Goal: Find specific page/section: Find specific page/section

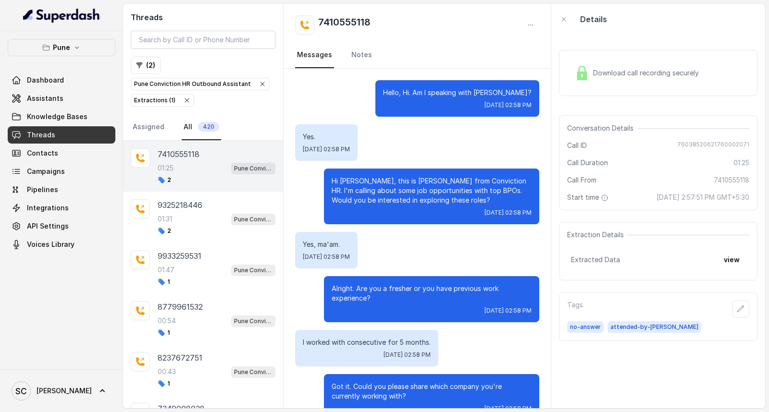
scroll to position [591, 0]
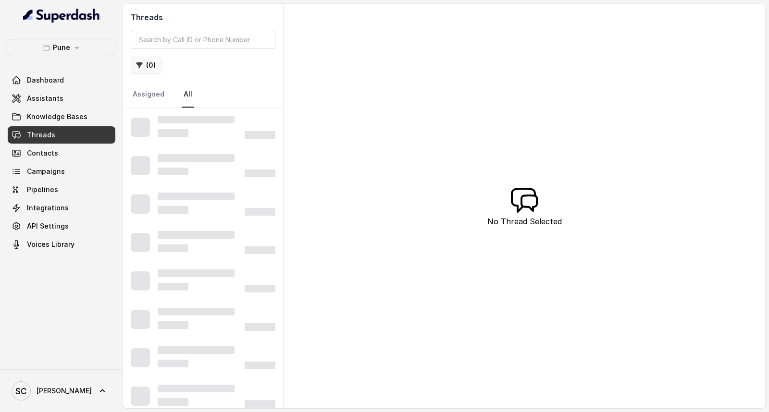
click at [151, 66] on button "( 0 )" at bounding box center [146, 65] width 31 height 17
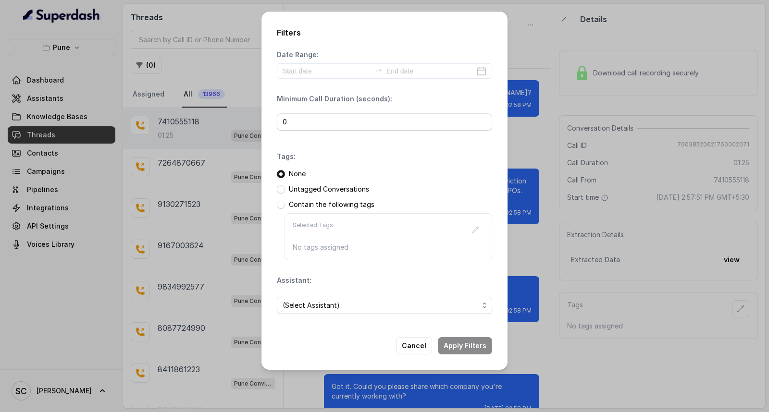
scroll to position [591, 0]
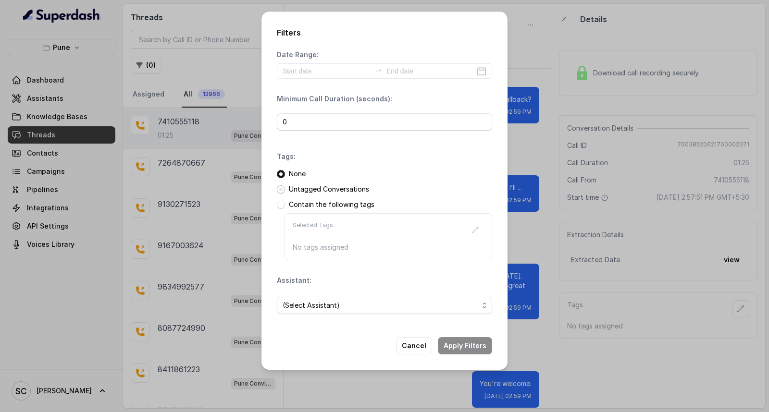
click at [280, 186] on span at bounding box center [281, 190] width 8 height 8
click at [324, 305] on span "(Select Assistant)" at bounding box center [381, 306] width 196 height 12
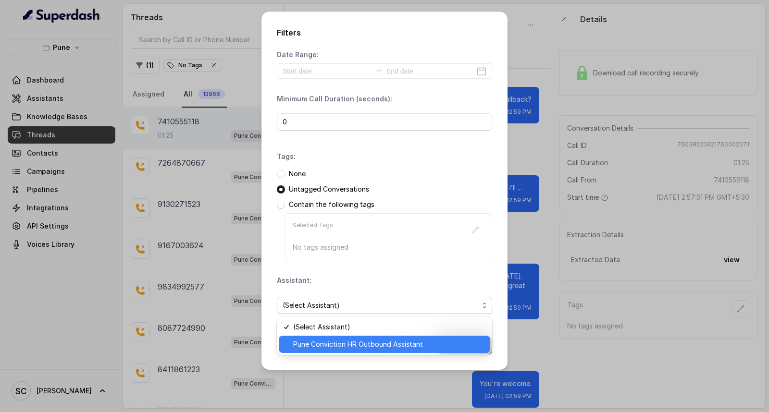
click at [313, 349] on span "Pune Conviction HR Outbound Assistant" at bounding box center [388, 345] width 191 height 12
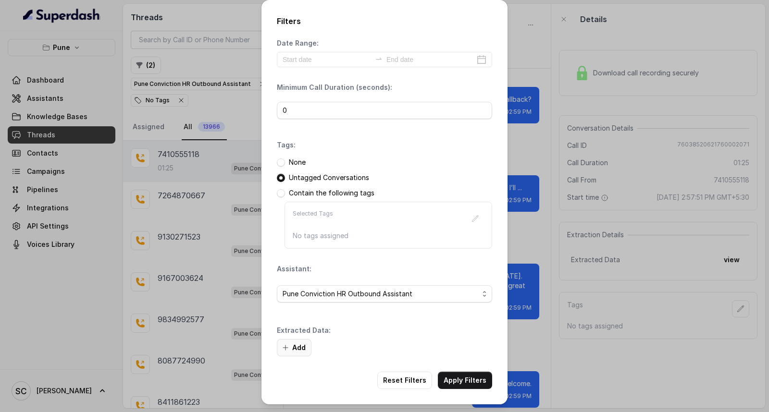
click at [298, 350] on button "Add" at bounding box center [294, 347] width 35 height 17
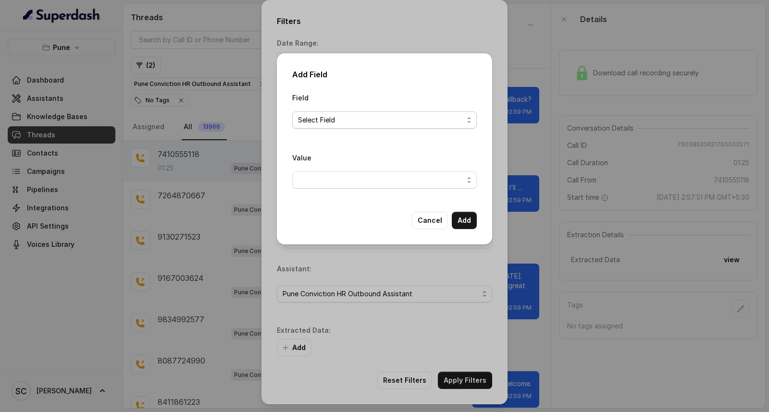
click at [332, 122] on span "Select Field" at bounding box center [380, 120] width 165 height 12
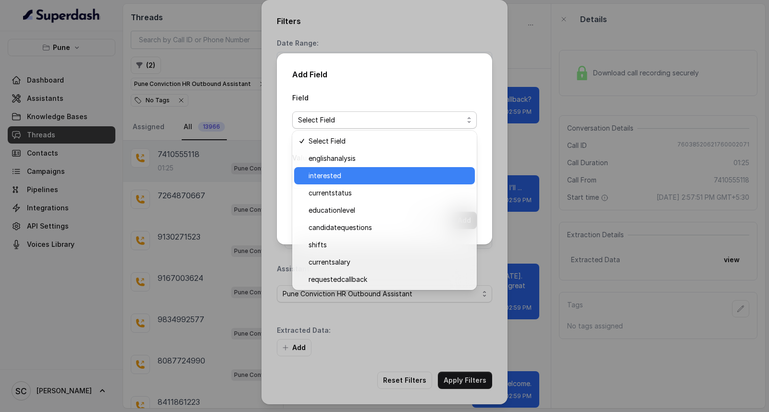
click at [329, 178] on span "interested" at bounding box center [389, 176] width 161 height 12
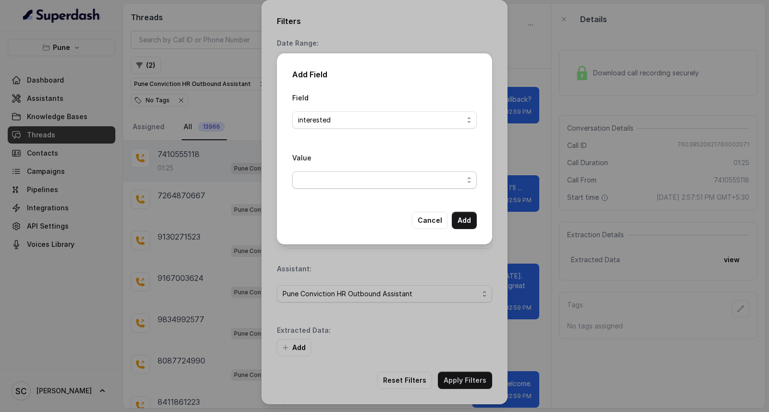
click at [330, 185] on span "button" at bounding box center [384, 180] width 185 height 17
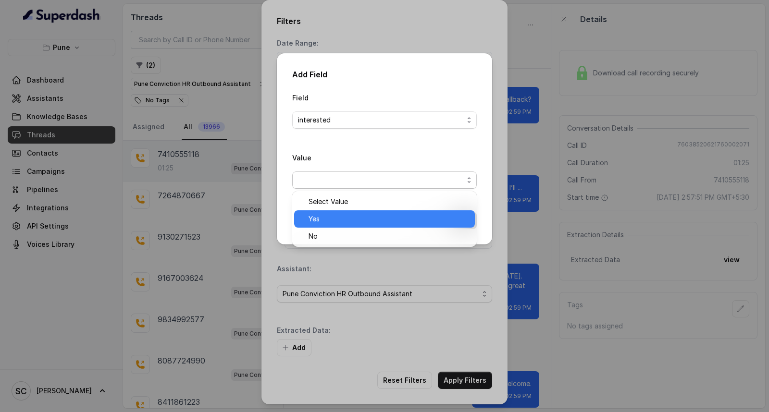
click at [324, 226] on div "Yes" at bounding box center [384, 219] width 181 height 17
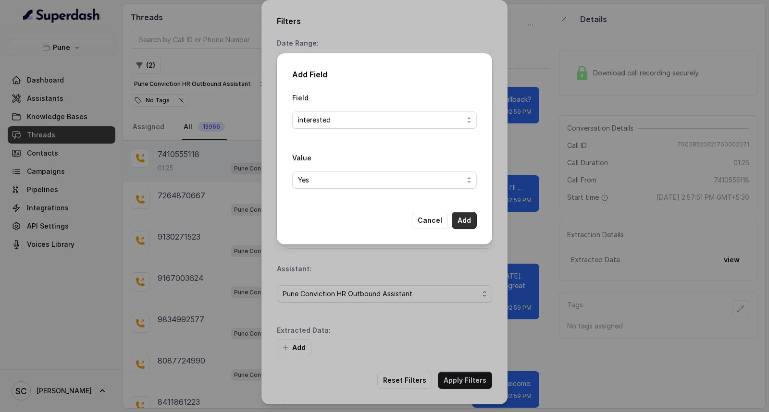
click at [455, 222] on button "Add" at bounding box center [464, 220] width 25 height 17
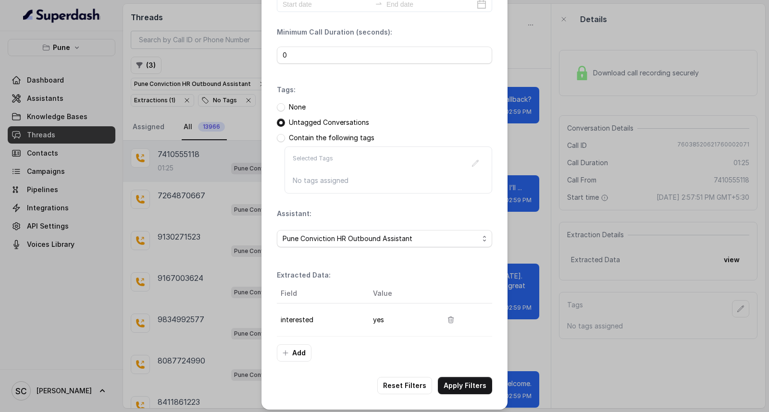
scroll to position [61, 0]
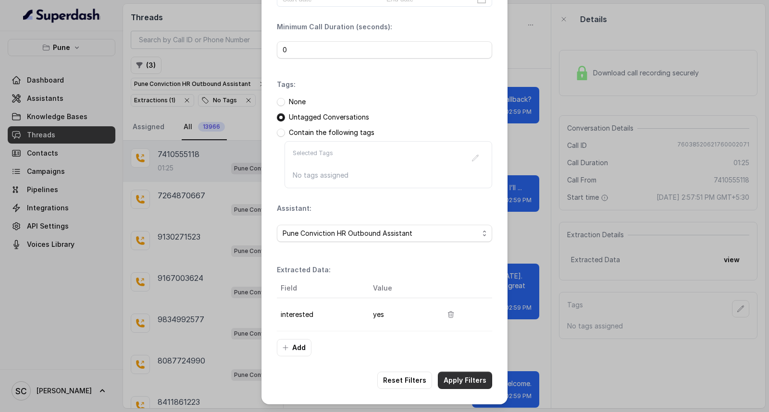
click at [465, 378] on button "Apply Filters" at bounding box center [465, 380] width 54 height 17
